Goal: Task Accomplishment & Management: Complete application form

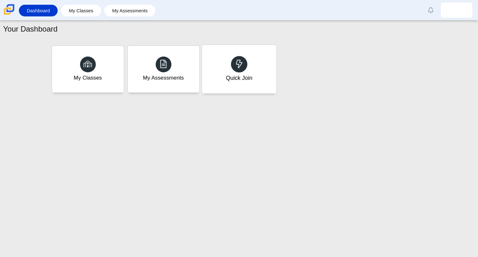
click at [236, 74] on div "Quick Join" at bounding box center [239, 78] width 26 height 8
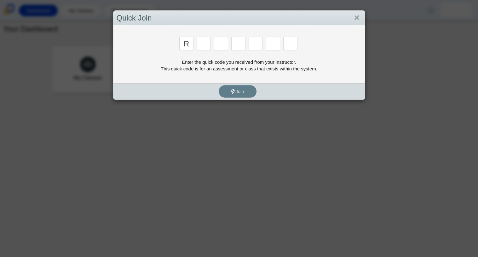
type input "r"
type input "c"
type input "g"
type input "2"
type input "9"
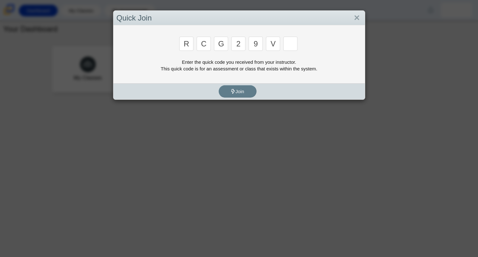
type input "v"
type input "u"
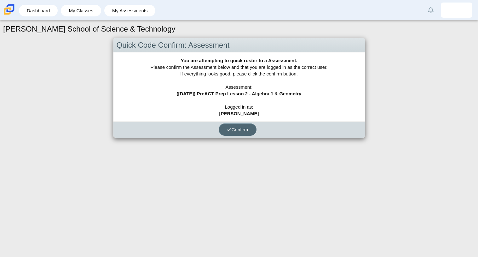
click at [230, 133] on button "Confirm" at bounding box center [238, 129] width 38 height 12
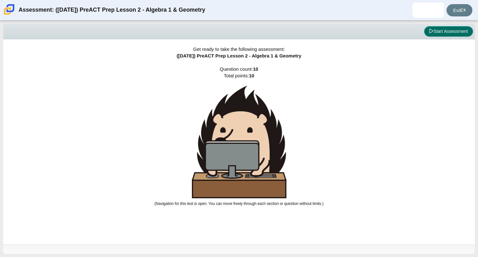
click at [448, 32] on button "Start Assessment" at bounding box center [448, 31] width 49 height 11
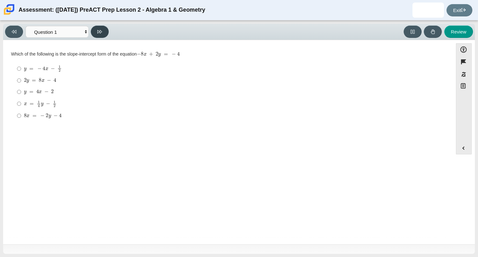
click at [98, 34] on button at bounding box center [100, 32] width 18 height 12
click at [16, 34] on button at bounding box center [14, 32] width 18 height 12
click at [94, 33] on button at bounding box center [100, 32] width 18 height 12
select select "ed62e223-81bd-4cbf-ab48-ab975844bd1f"
click at [25, 67] on mjx-c "Assessment items" at bounding box center [26, 66] width 2 height 3
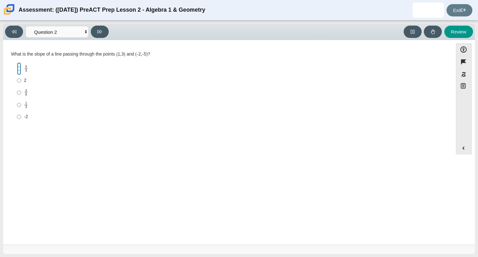
click at [21, 67] on input "8 3 8 thirds" at bounding box center [19, 68] width 4 height 12
radio input "true"
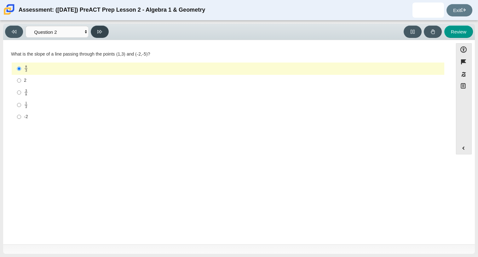
click at [100, 31] on icon at bounding box center [99, 31] width 5 height 5
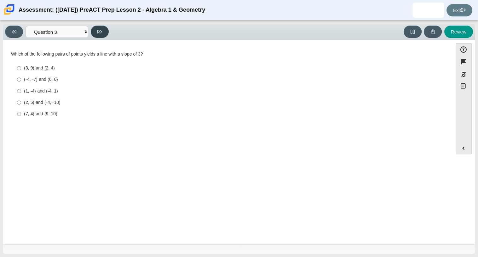
click at [102, 36] on button at bounding box center [100, 32] width 18 height 12
select select "89427bb7-e313-4f00-988f-8b8255897029"
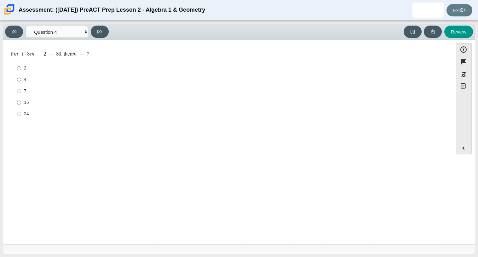
click at [23, 90] on label "7 7" at bounding box center [229, 90] width 432 height 11
click at [21, 90] on input "7 7" at bounding box center [19, 90] width 4 height 11
radio input "true"
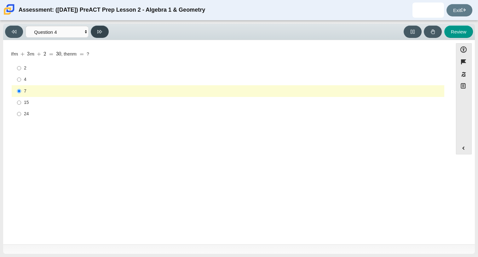
click at [103, 27] on button at bounding box center [100, 32] width 18 height 12
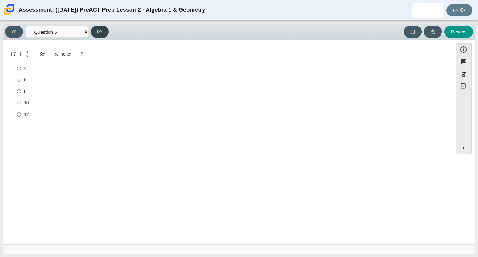
click at [105, 27] on button at bounding box center [100, 32] width 18 height 12
click at [101, 32] on icon at bounding box center [99, 31] width 5 height 5
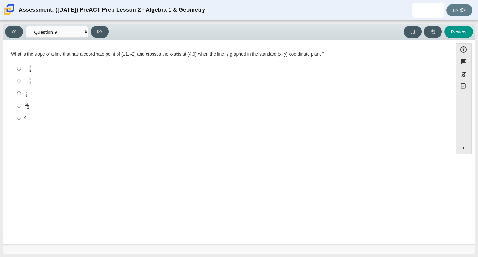
click at [98, 48] on div "Question What is the slope of a line that has a coordinate point of (11, -2) an…" at bounding box center [227, 89] width 443 height 88
click at [101, 37] on button at bounding box center [100, 32] width 18 height 12
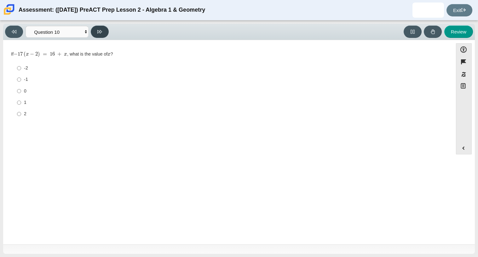
click at [99, 28] on button at bounding box center [100, 32] width 18 height 12
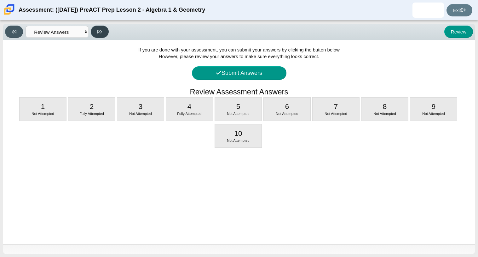
click at [101, 36] on button at bounding box center [100, 32] width 18 height 12
click at [9, 29] on button at bounding box center [14, 32] width 18 height 12
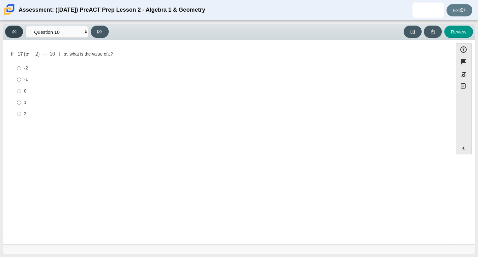
click at [9, 29] on button at bounding box center [14, 32] width 18 height 12
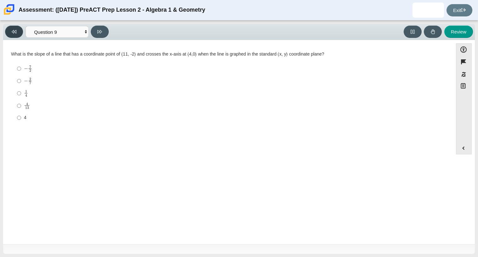
click at [9, 29] on button at bounding box center [14, 32] width 18 height 12
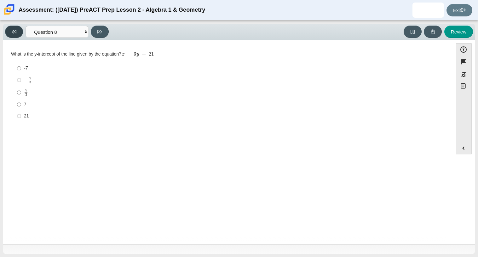
click at [9, 29] on button at bounding box center [14, 32] width 18 height 12
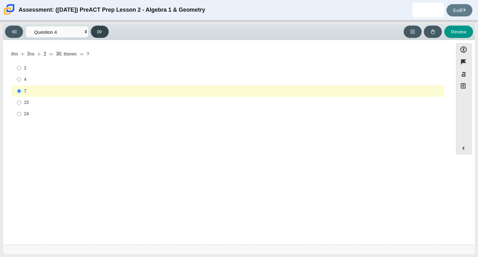
click at [100, 32] on icon at bounding box center [99, 31] width 5 height 5
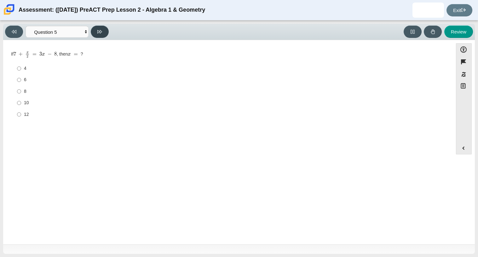
click at [100, 32] on icon at bounding box center [99, 31] width 5 height 5
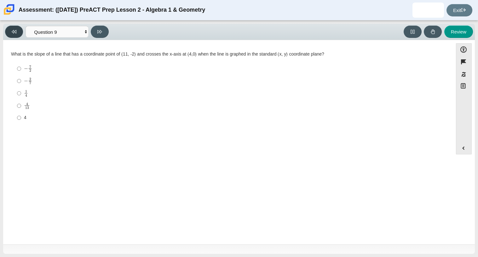
click at [22, 33] on button at bounding box center [14, 32] width 18 height 12
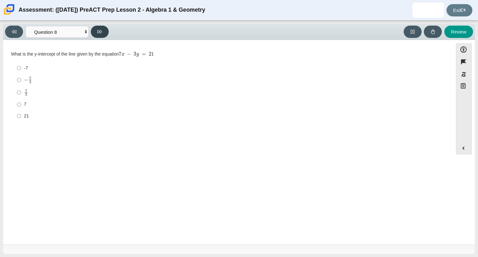
click at [97, 30] on icon at bounding box center [99, 31] width 5 height 3
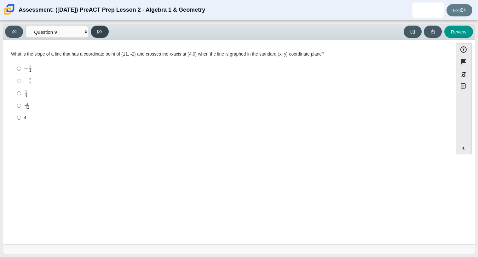
click at [97, 30] on icon at bounding box center [99, 31] width 5 height 3
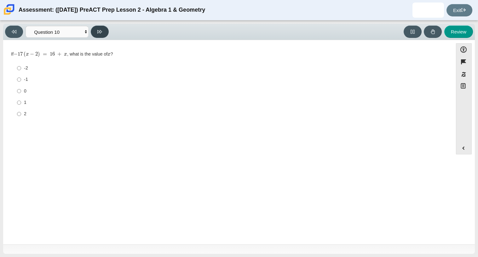
click at [96, 35] on button at bounding box center [100, 32] width 18 height 12
select select "review"
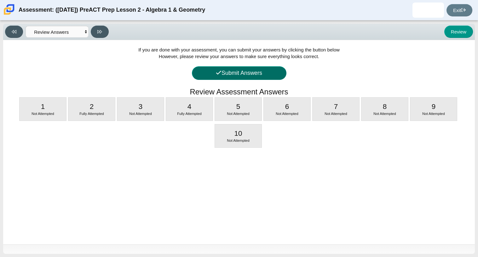
click at [201, 68] on button "Submit Answers" at bounding box center [239, 73] width 95 height 14
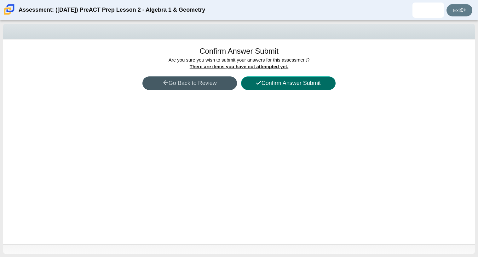
click at [277, 78] on button "Confirm Answer Submit" at bounding box center [288, 83] width 95 height 14
